Goal: Task Accomplishment & Management: Complete application form

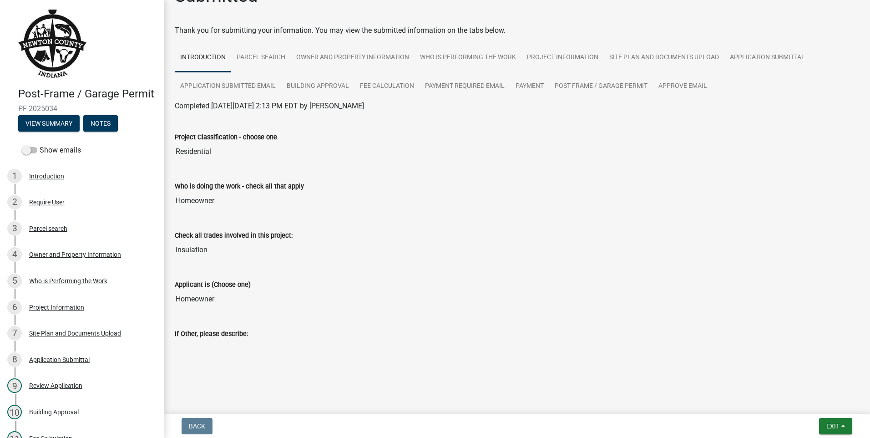
scroll to position [26, 0]
click at [42, 205] on div "Require User" at bounding box center [46, 202] width 35 height 6
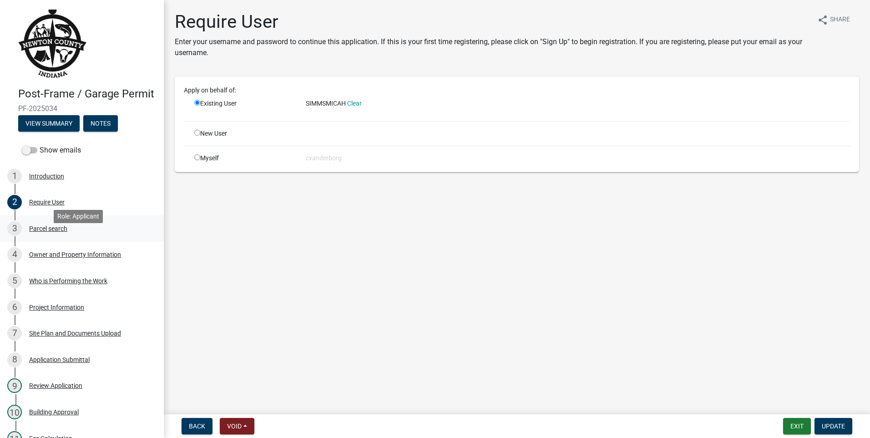
click at [46, 232] on div "Parcel search" at bounding box center [48, 228] width 38 height 6
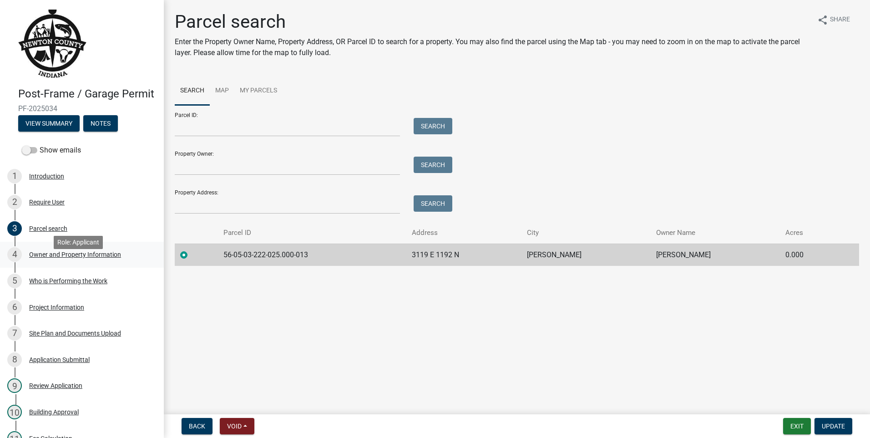
click at [54, 258] on div "Owner and Property Information" at bounding box center [75, 254] width 92 height 6
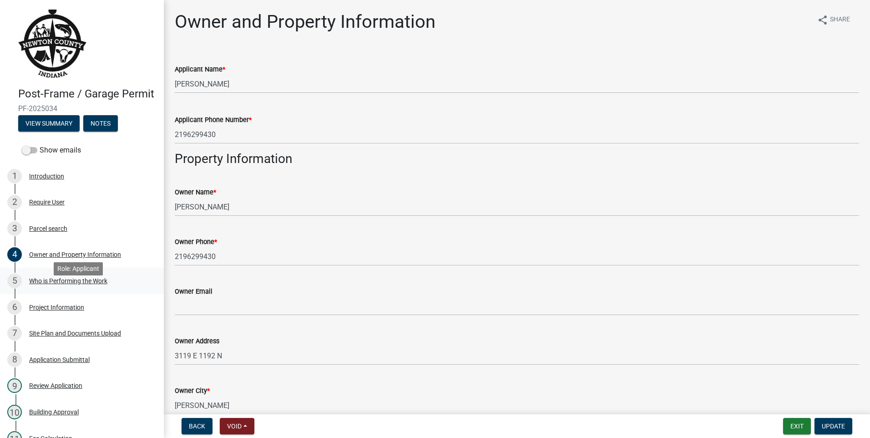
click at [76, 284] on div "Who is Performing the Work" at bounding box center [68, 281] width 78 height 6
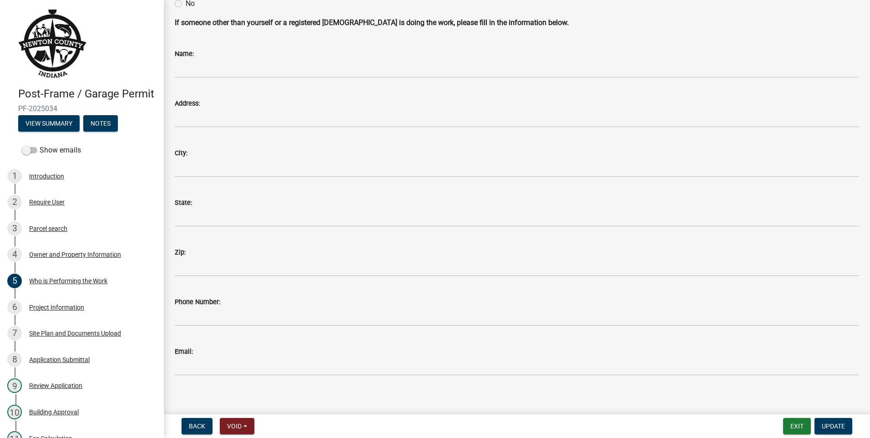
scroll to position [93, 0]
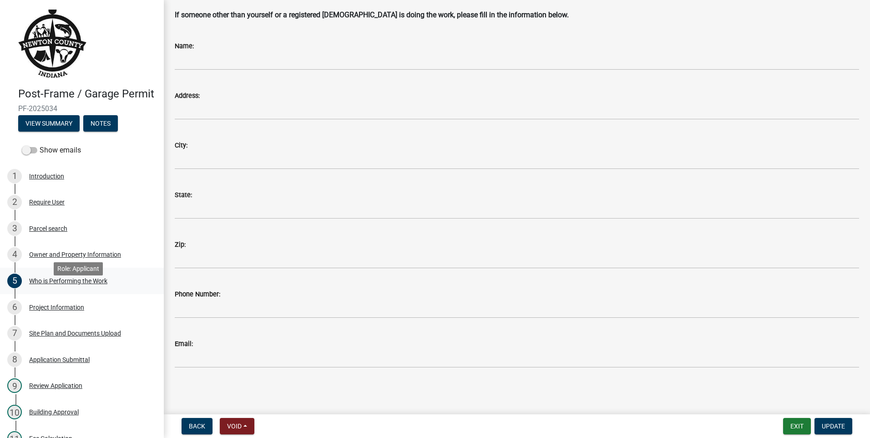
click at [59, 284] on div "Who is Performing the Work" at bounding box center [68, 281] width 78 height 6
click at [56, 310] on div "Project Information" at bounding box center [56, 307] width 55 height 6
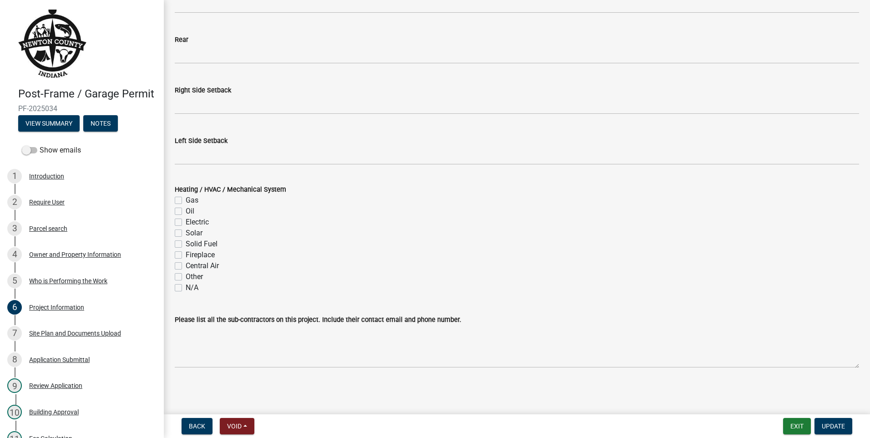
scroll to position [1100, 0]
click at [52, 336] on div "Site Plan and Documents Upload" at bounding box center [75, 333] width 92 height 6
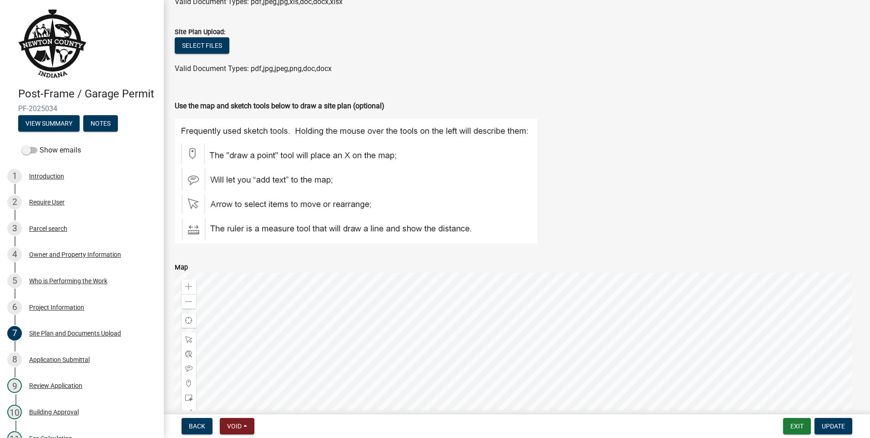
scroll to position [91, 0]
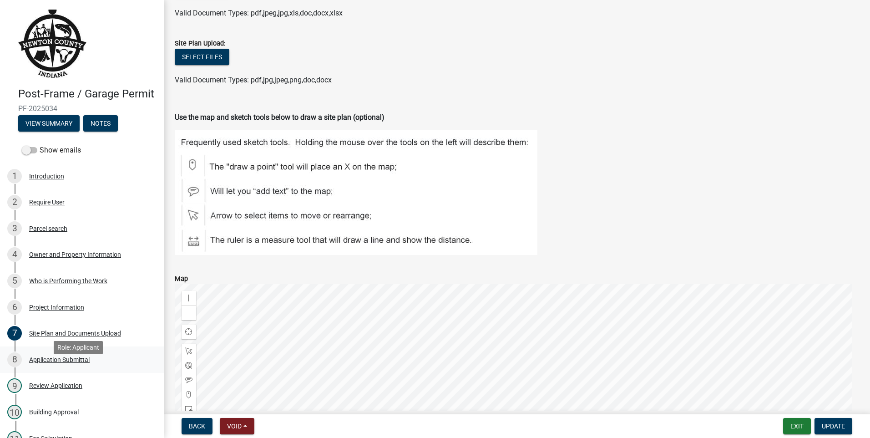
click at [45, 363] on div "Application Submittal" at bounding box center [59, 359] width 61 height 6
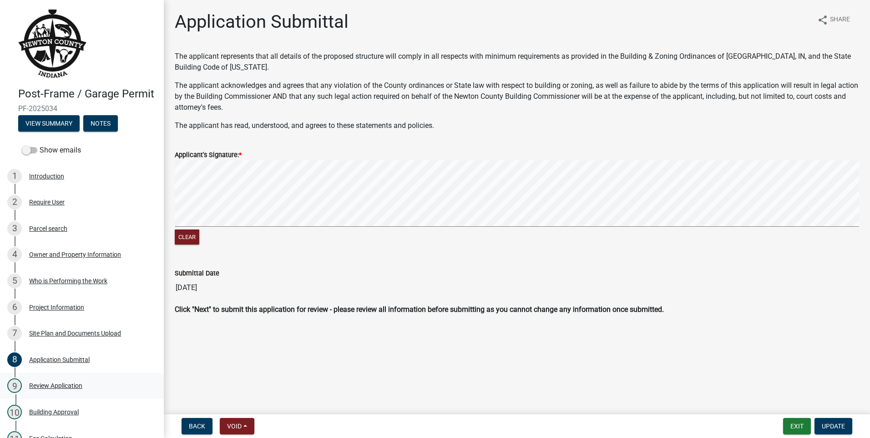
click at [66, 389] on div "Review Application" at bounding box center [55, 385] width 53 height 6
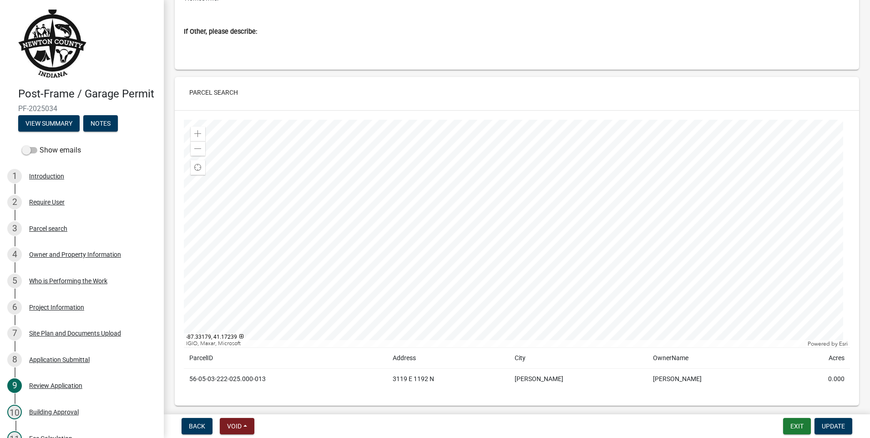
scroll to position [273, 0]
drag, startPoint x: 155, startPoint y: 257, endPoint x: 158, endPoint y: 244, distance: 13.7
click at [158, 244] on div "Post-Frame / Garage Permit PF-2025034 View Summary Notes Show emails 1 Introduc…" at bounding box center [82, 219] width 164 height 438
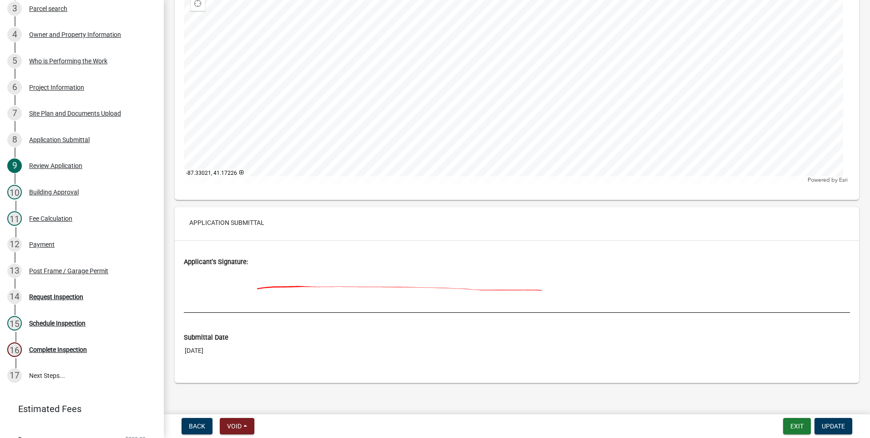
scroll to position [3197, 0]
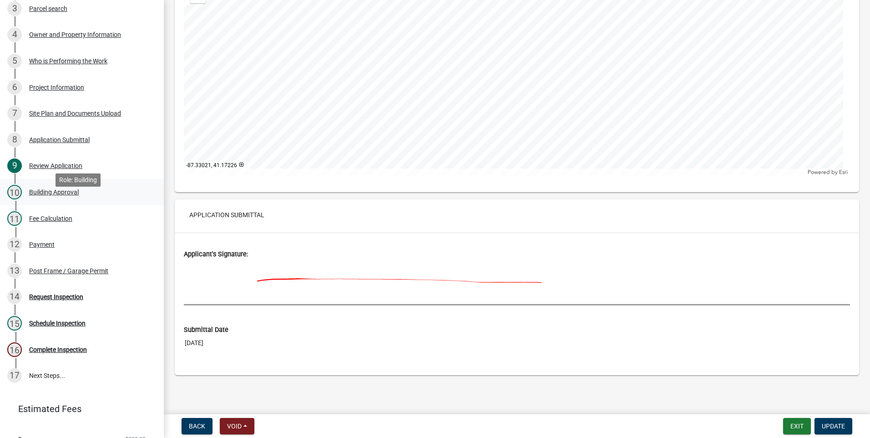
click at [66, 195] on div "Building Approval" at bounding box center [54, 192] width 50 height 6
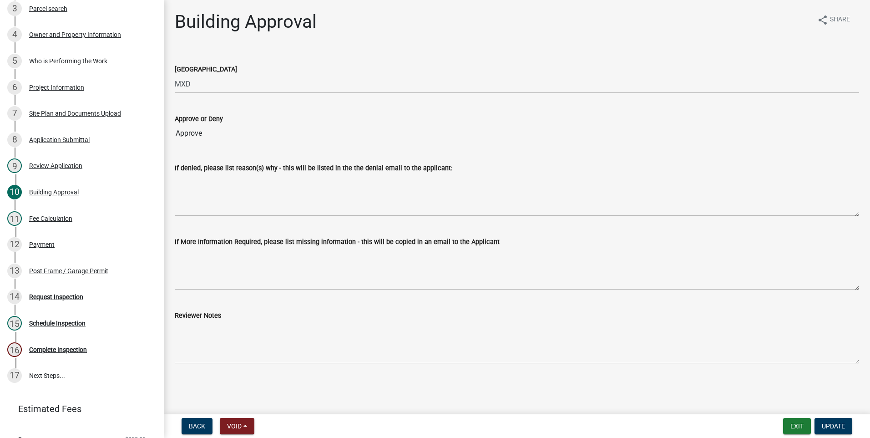
scroll to position [0, 0]
